Goal: Navigation & Orientation: Find specific page/section

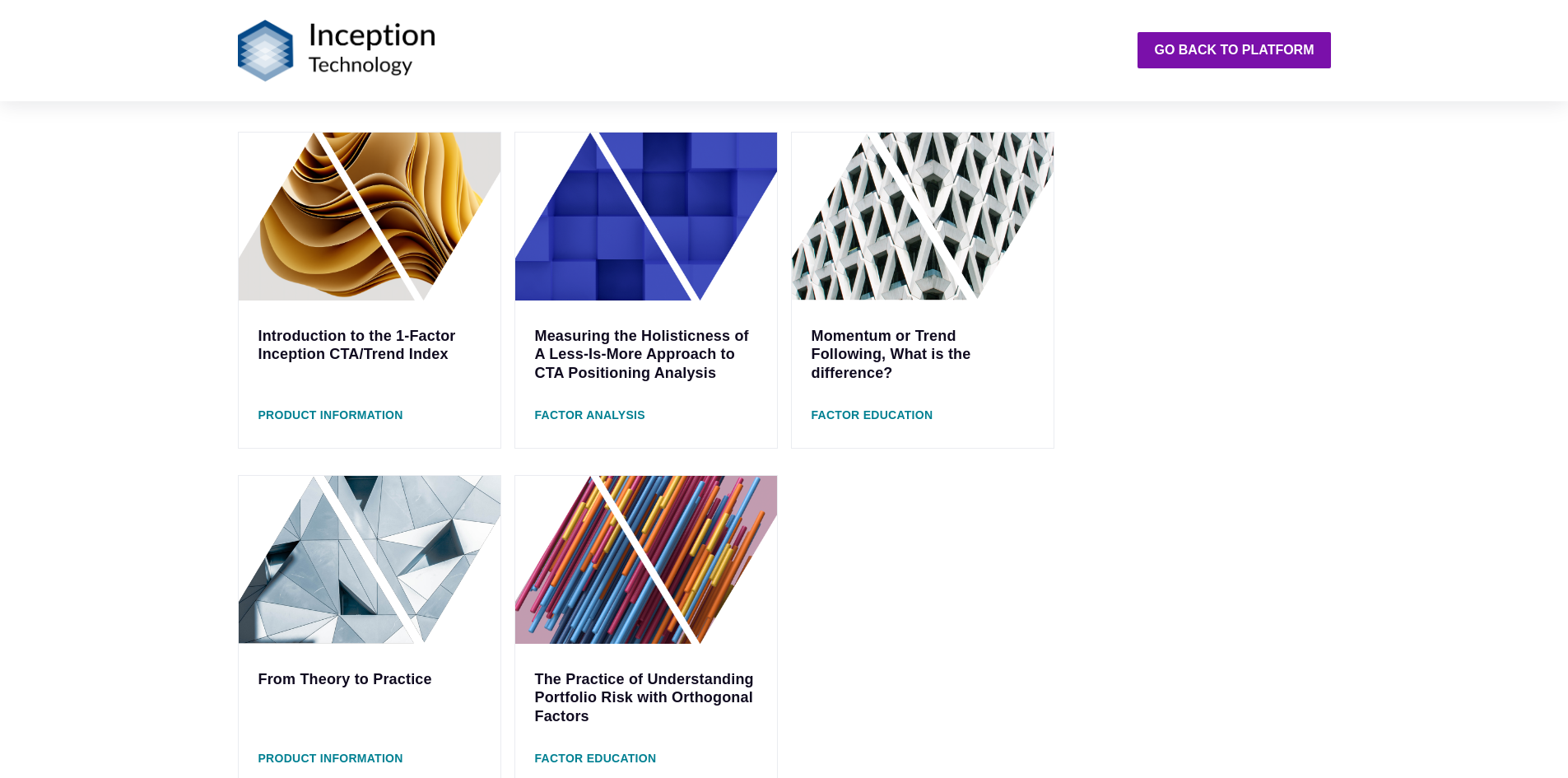
scroll to position [577, 0]
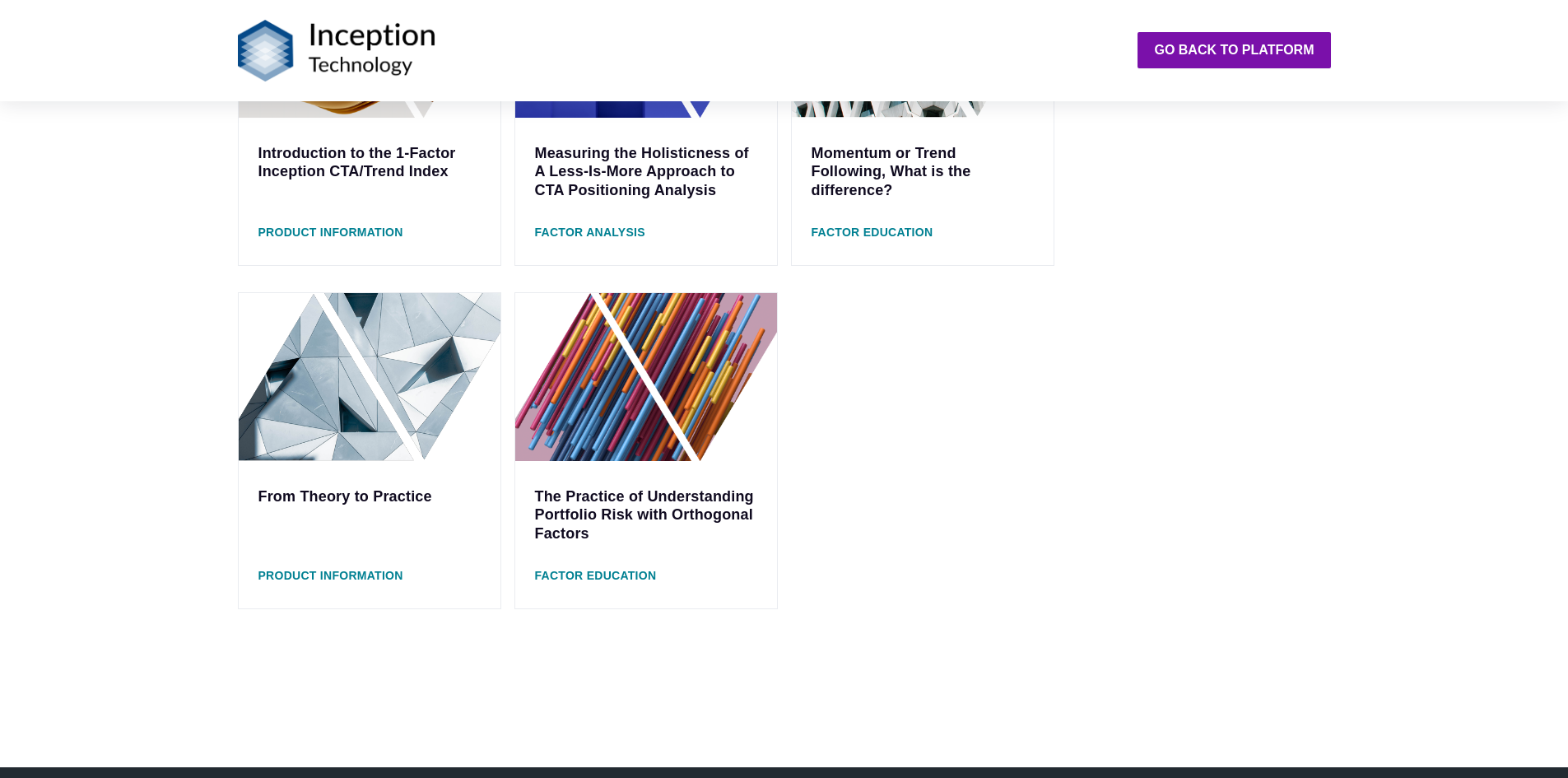
click at [386, 502] on link "From Theory to Practice" at bounding box center [345, 495] width 174 height 16
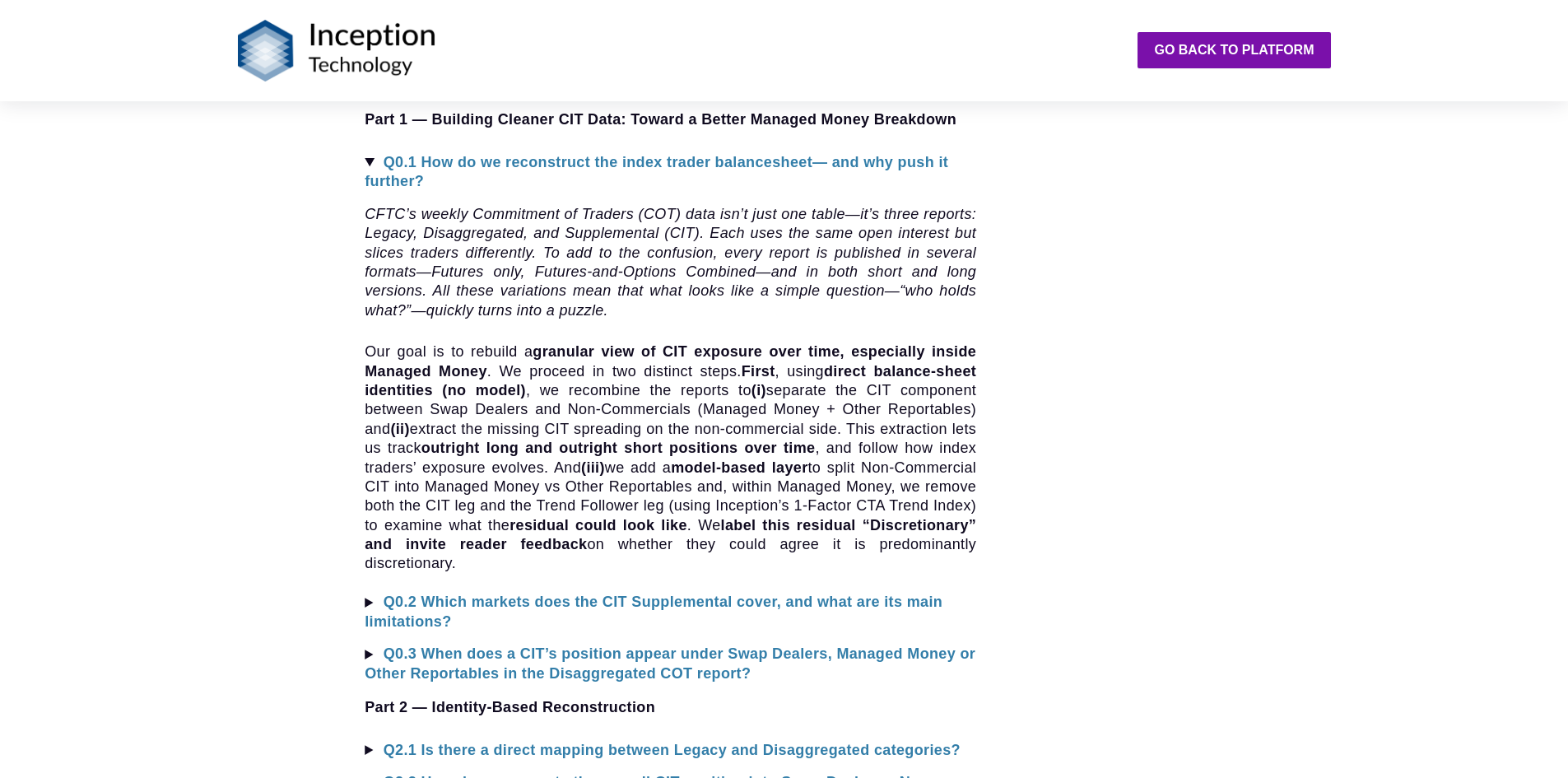
scroll to position [906, 0]
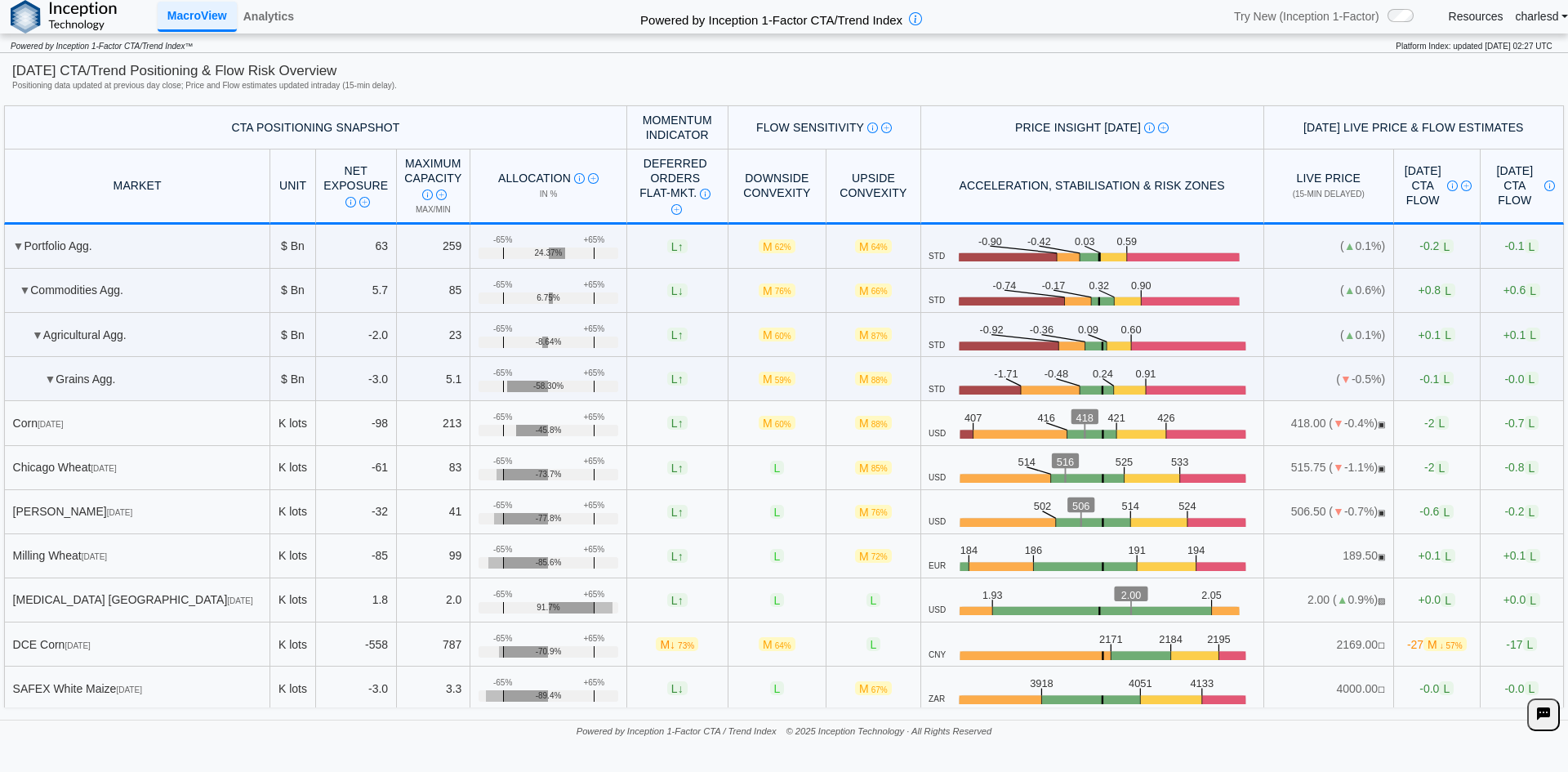
scroll to position [913, 0]
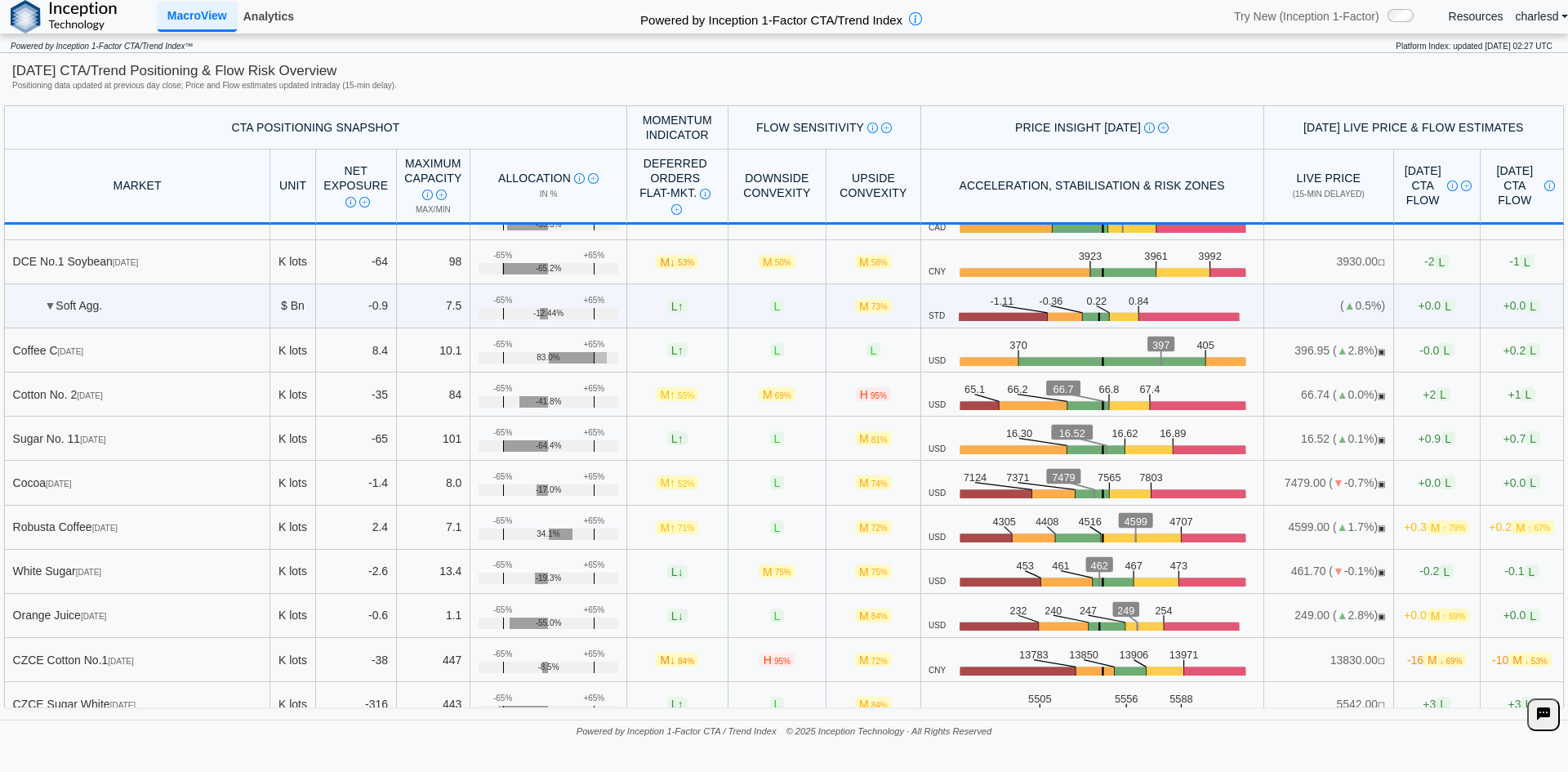
click at [260, 22] on link "Analytics" at bounding box center [268, 16] width 63 height 27
